Goal: Go to known website: Access a specific website the user already knows

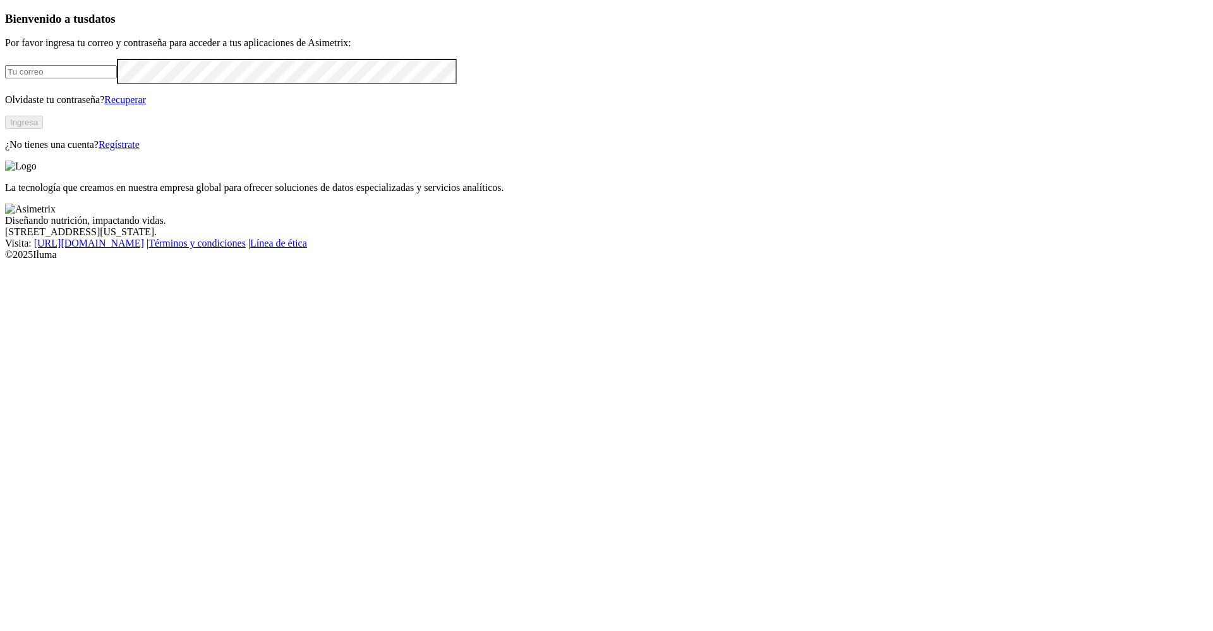
type input "[PERSON_NAME][EMAIL_ADDRESS][PERSON_NAME][DOMAIN_NAME]"
click at [43, 129] on button "Ingresa" at bounding box center [24, 122] width 38 height 13
